Goal: Communication & Community: Participate in discussion

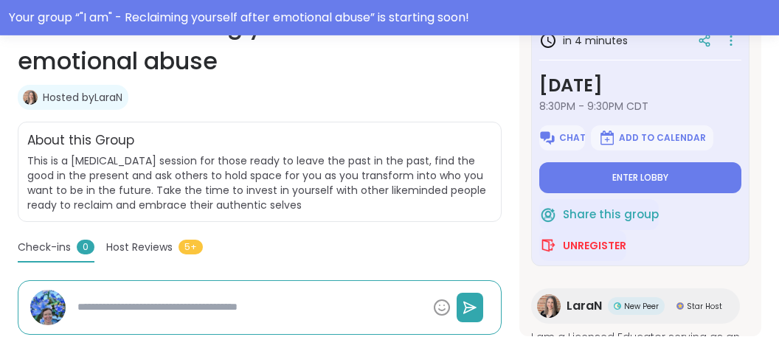
scroll to position [321, 0]
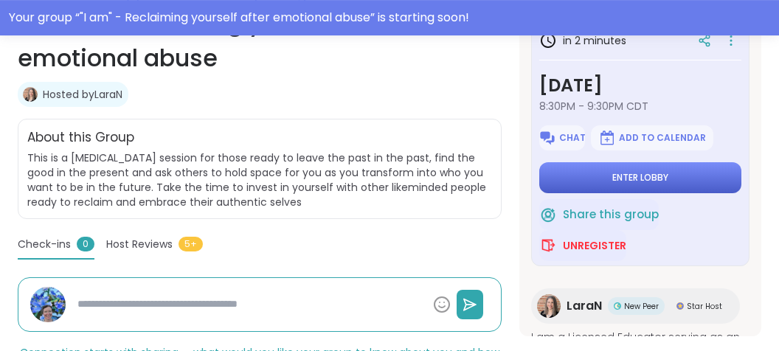
click at [640, 167] on button "Enter lobby" at bounding box center [640, 177] width 202 height 31
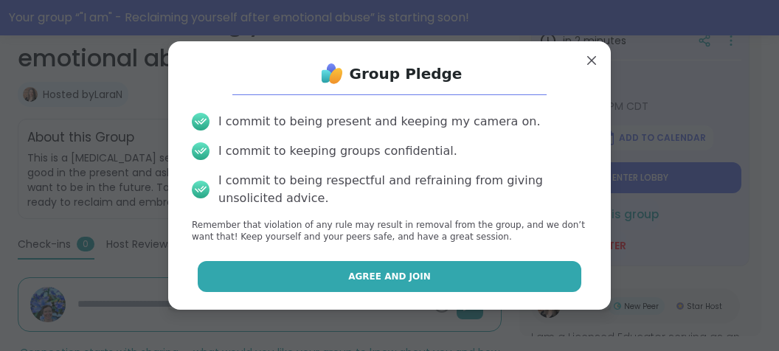
click at [511, 280] on button "Agree and Join" at bounding box center [390, 276] width 384 height 31
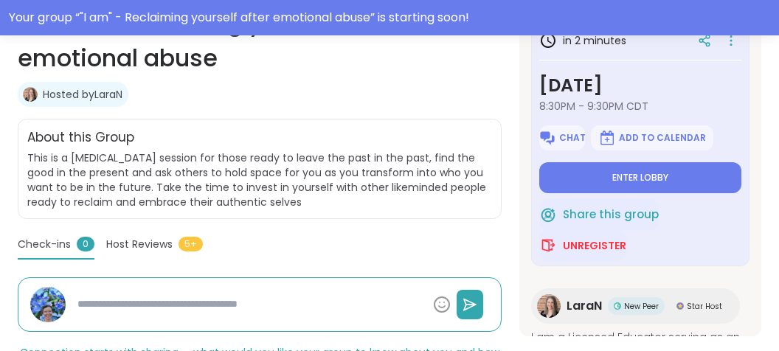
type textarea "*"
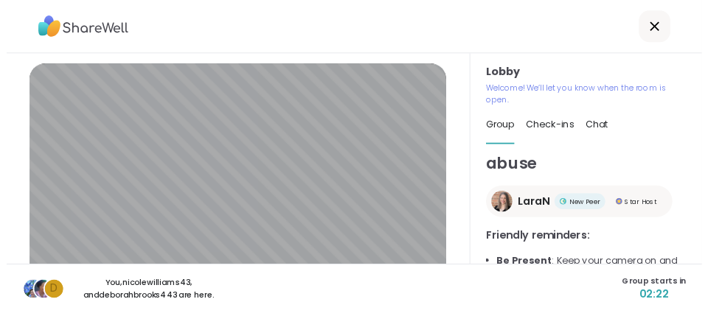
scroll to position [154, 0]
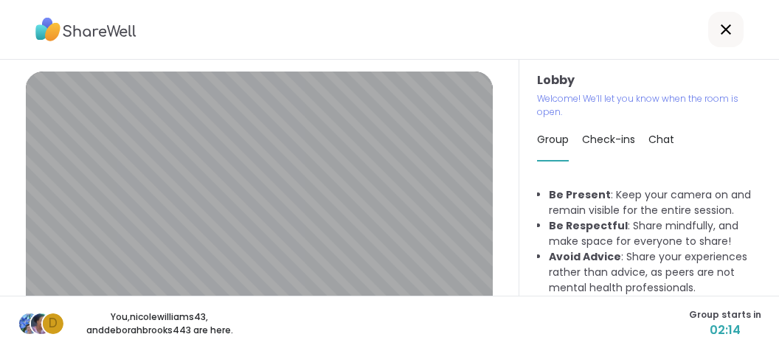
click at [742, 271] on li "Avoid Advice : Share your experiences rather than advice, as peers are not ment…" at bounding box center [655, 272] width 212 height 46
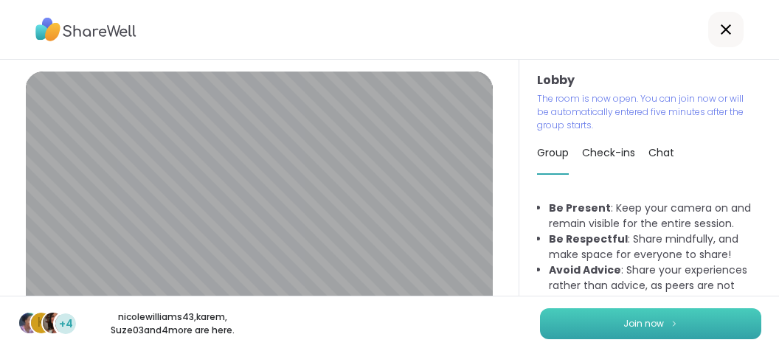
click at [638, 323] on span "Join now" at bounding box center [643, 323] width 41 height 13
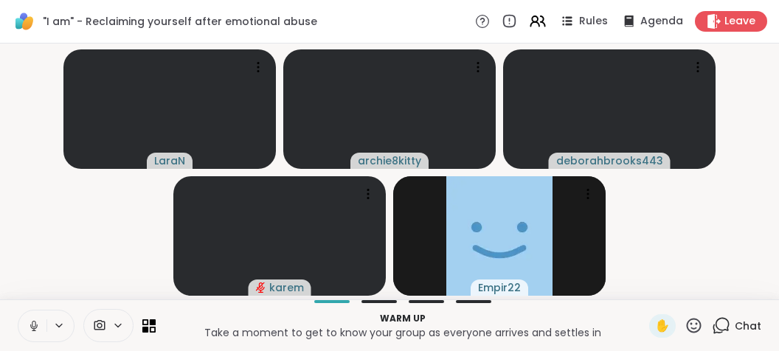
click at [28, 325] on icon at bounding box center [33, 325] width 13 height 13
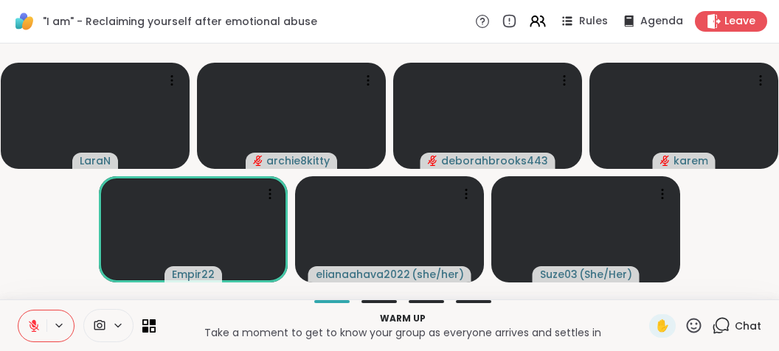
click at [27, 323] on button at bounding box center [32, 325] width 28 height 31
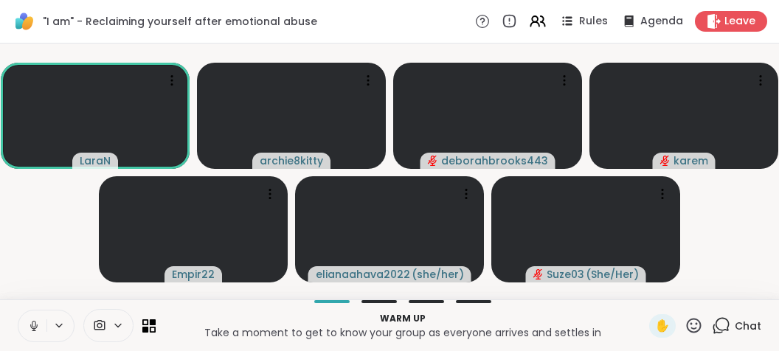
click at [27, 323] on button at bounding box center [32, 325] width 28 height 31
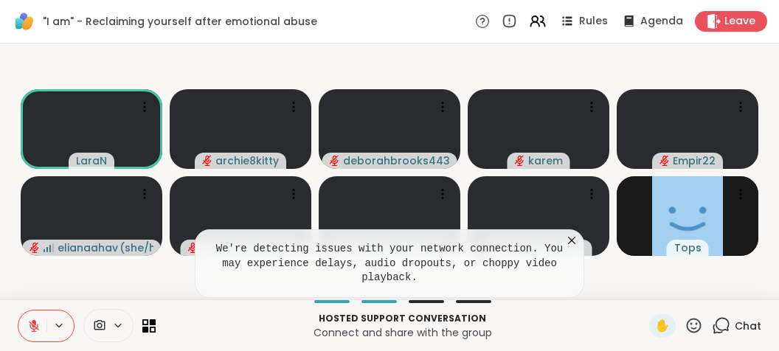
click at [526, 298] on div "We're detecting issues with your network connection. You may experience delays,…" at bounding box center [389, 263] width 389 height 69
click at [573, 248] on icon at bounding box center [571, 240] width 15 height 15
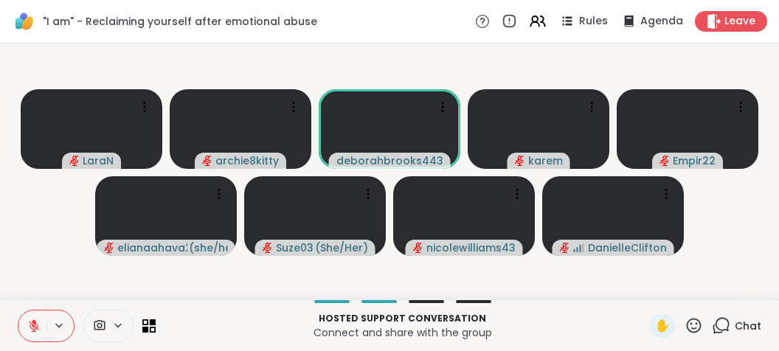
click at [43, 238] on video-player-container "LaraN archie8kitty deborahbrooks443 karem Empir22 elianaahava2022 ( she/her ) S…" at bounding box center [389, 171] width 761 height 244
